Goal: Task Accomplishment & Management: Use online tool/utility

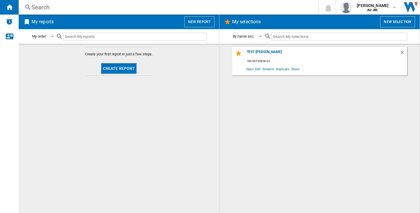
click at [193, 18] on button "New report" at bounding box center [199, 21] width 30 height 11
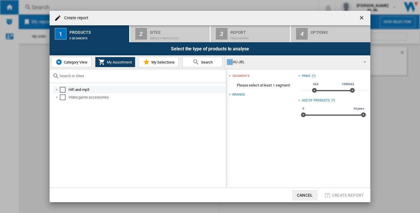
click at [62, 88] on div "Select" at bounding box center [63, 90] width 6 height 6
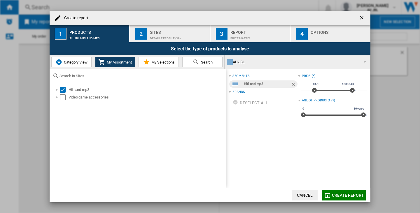
click at [176, 32] on div "Sites" at bounding box center [178, 31] width 57 height 6
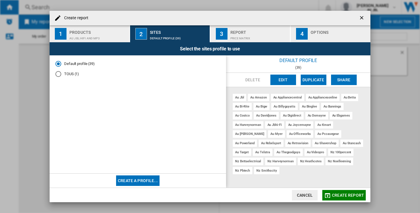
click at [279, 84] on button "Edit" at bounding box center [283, 80] width 26 height 11
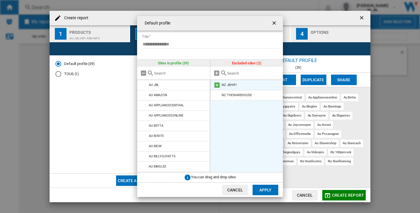
click at [218, 84] on md-icon at bounding box center [217, 85] width 7 height 7
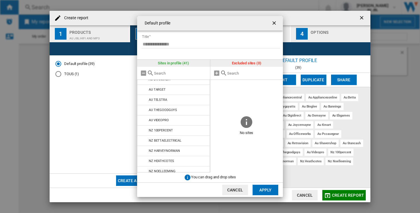
scroll to position [327, 0]
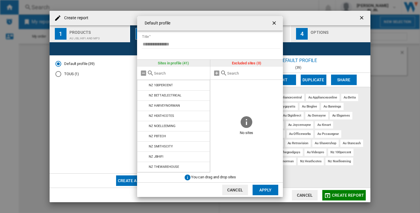
click at [265, 187] on button "Apply" at bounding box center [266, 190] width 26 height 11
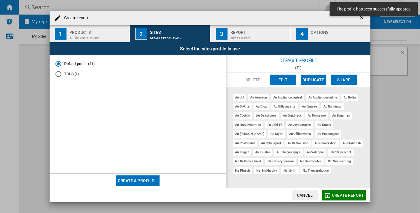
click at [363, 20] on ng-md-icon "getI18NText('BUTTONS.CLOSE_DIALOG')" at bounding box center [362, 18] width 7 height 7
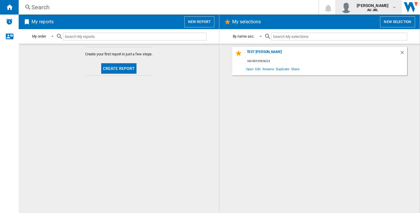
click at [369, 8] on b "AU JBL" at bounding box center [372, 10] width 11 height 4
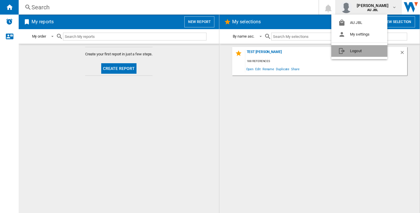
click at [359, 49] on button "Logout" at bounding box center [359, 51] width 56 height 12
